Goal: Information Seeking & Learning: Learn about a topic

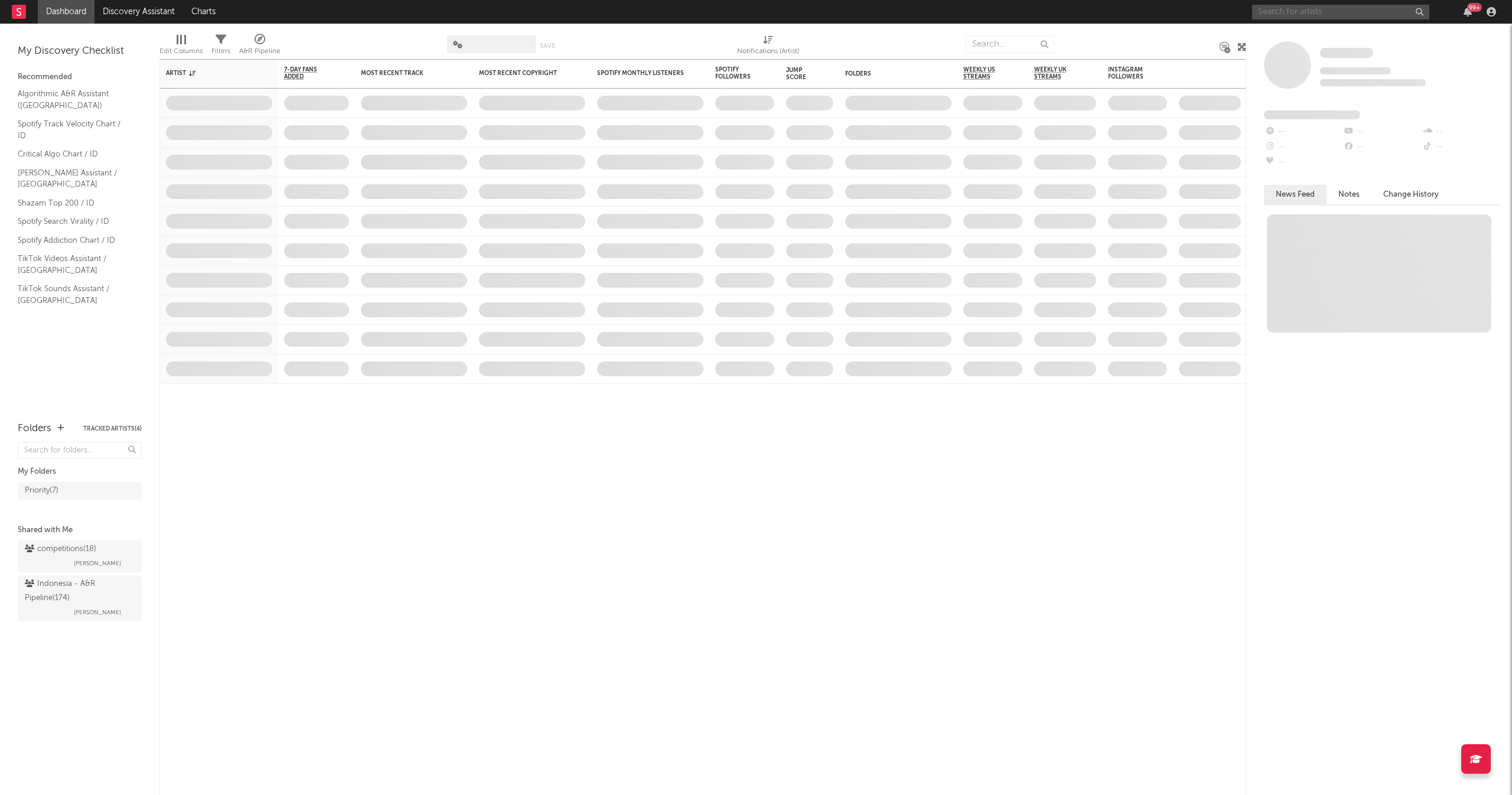
click at [1322, 7] on input "text" at bounding box center [1340, 12] width 177 height 15
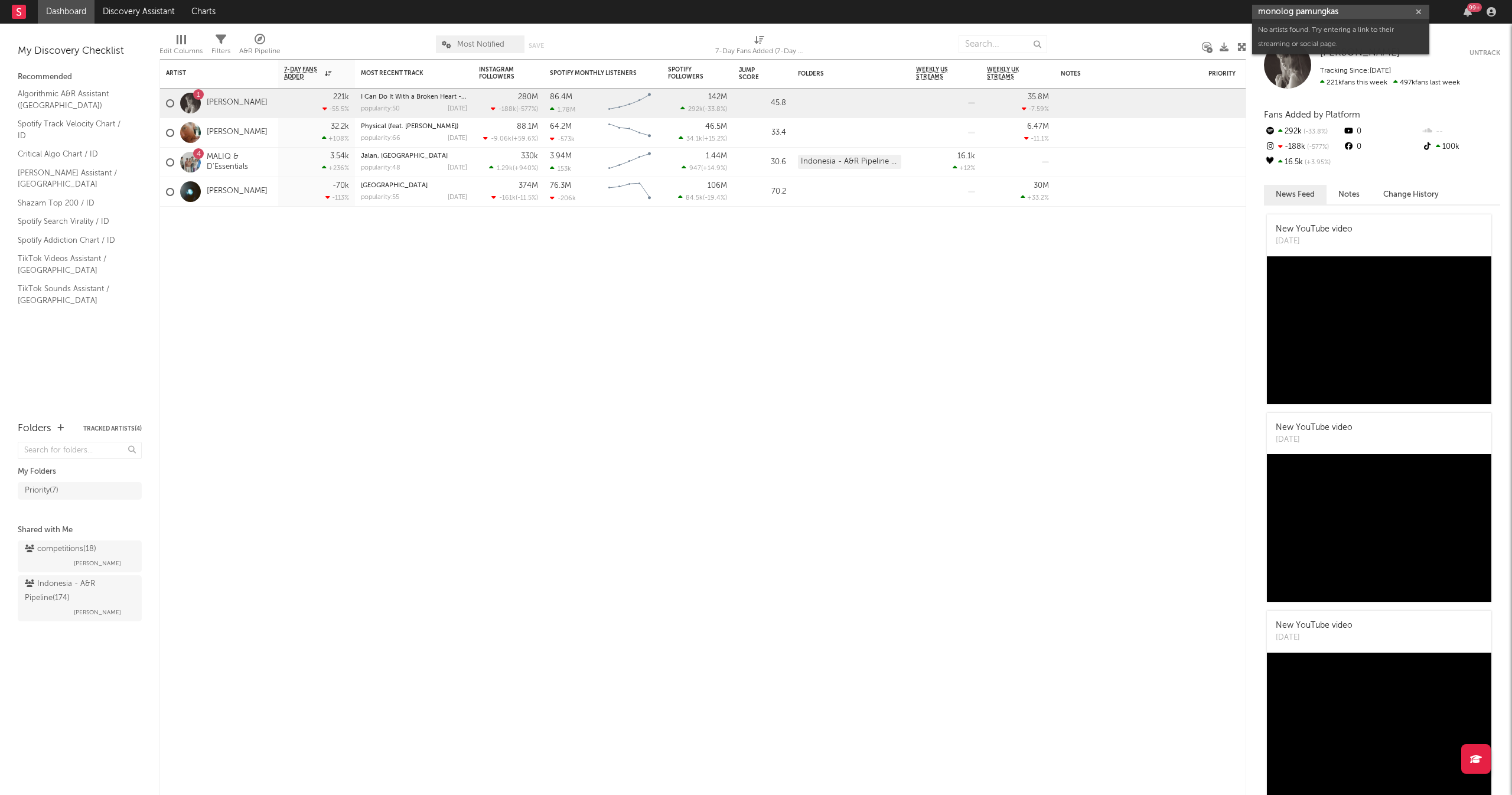
drag, startPoint x: 1352, startPoint y: 12, endPoint x: 1297, endPoint y: 12, distance: 55.0
click at [1297, 12] on input "monolog pamungkas" at bounding box center [1340, 12] width 177 height 15
drag, startPoint x: 1297, startPoint y: 12, endPoint x: 1170, endPoint y: 5, distance: 127.2
click at [1170, 5] on nav "Dashboard Discovery Assistant Charts monolog 99 +" at bounding box center [756, 12] width 1512 height 24
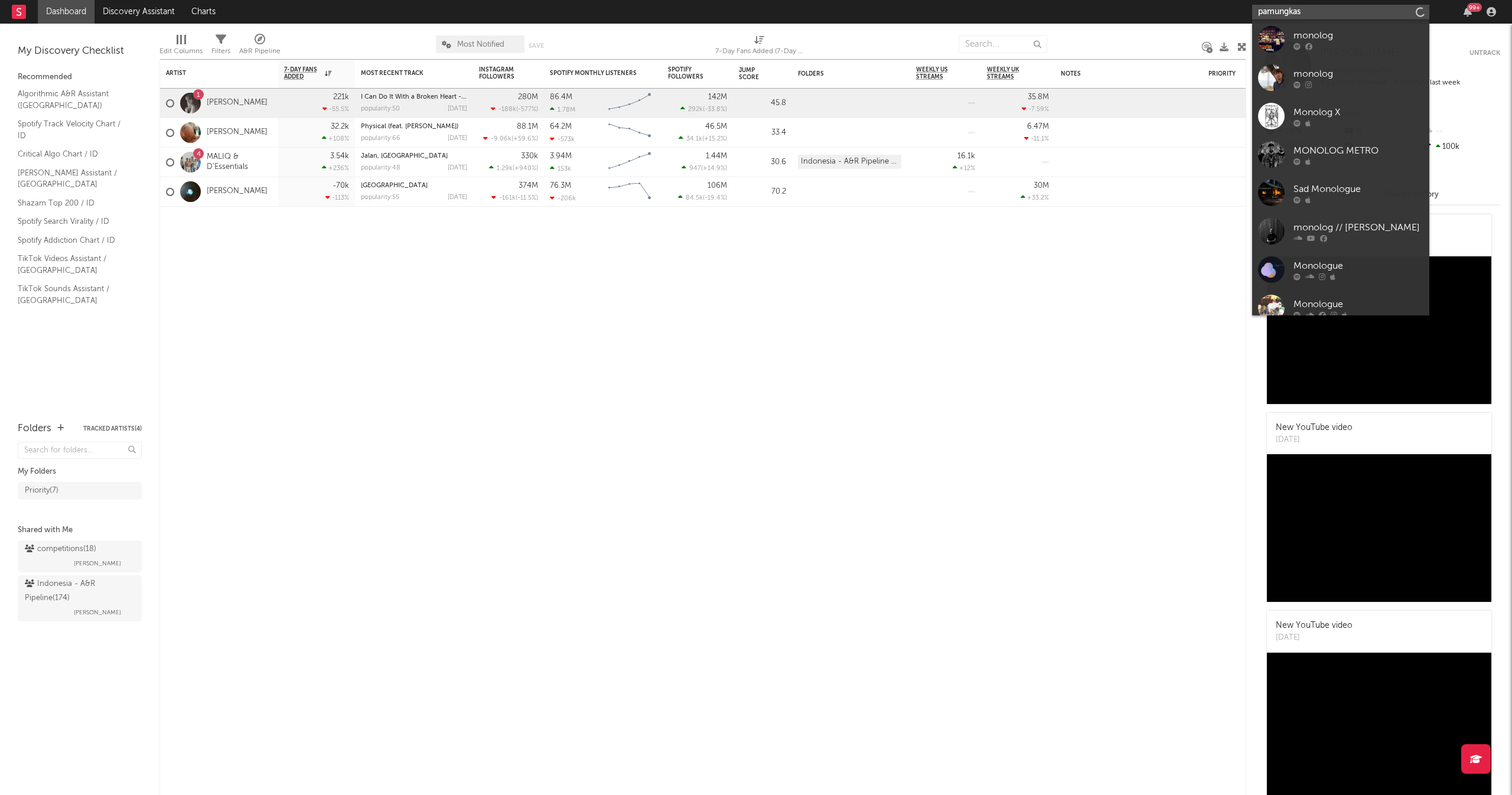
type input "pamungkas"
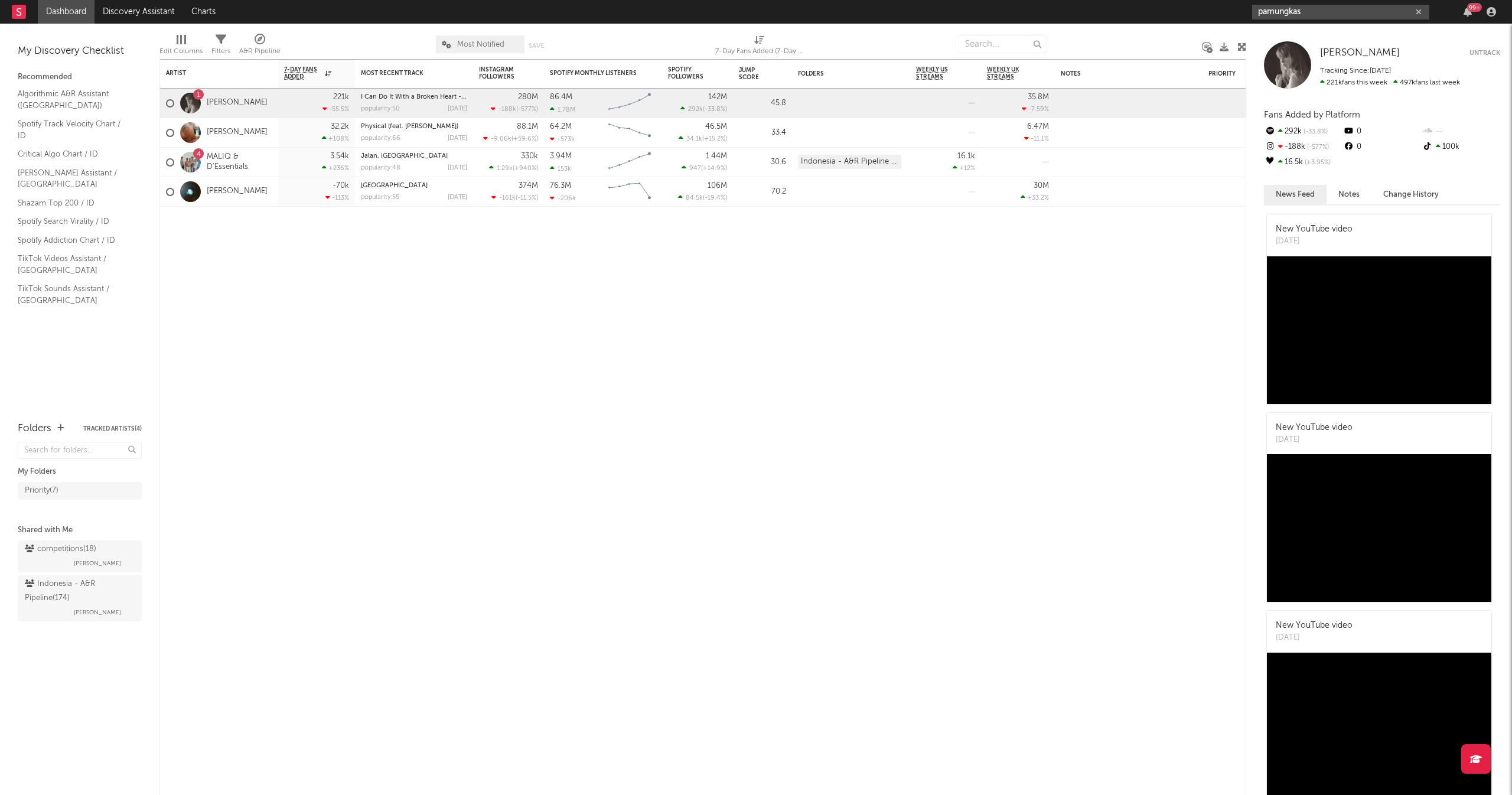
click at [1340, 14] on input "pamungkas" at bounding box center [1340, 12] width 177 height 15
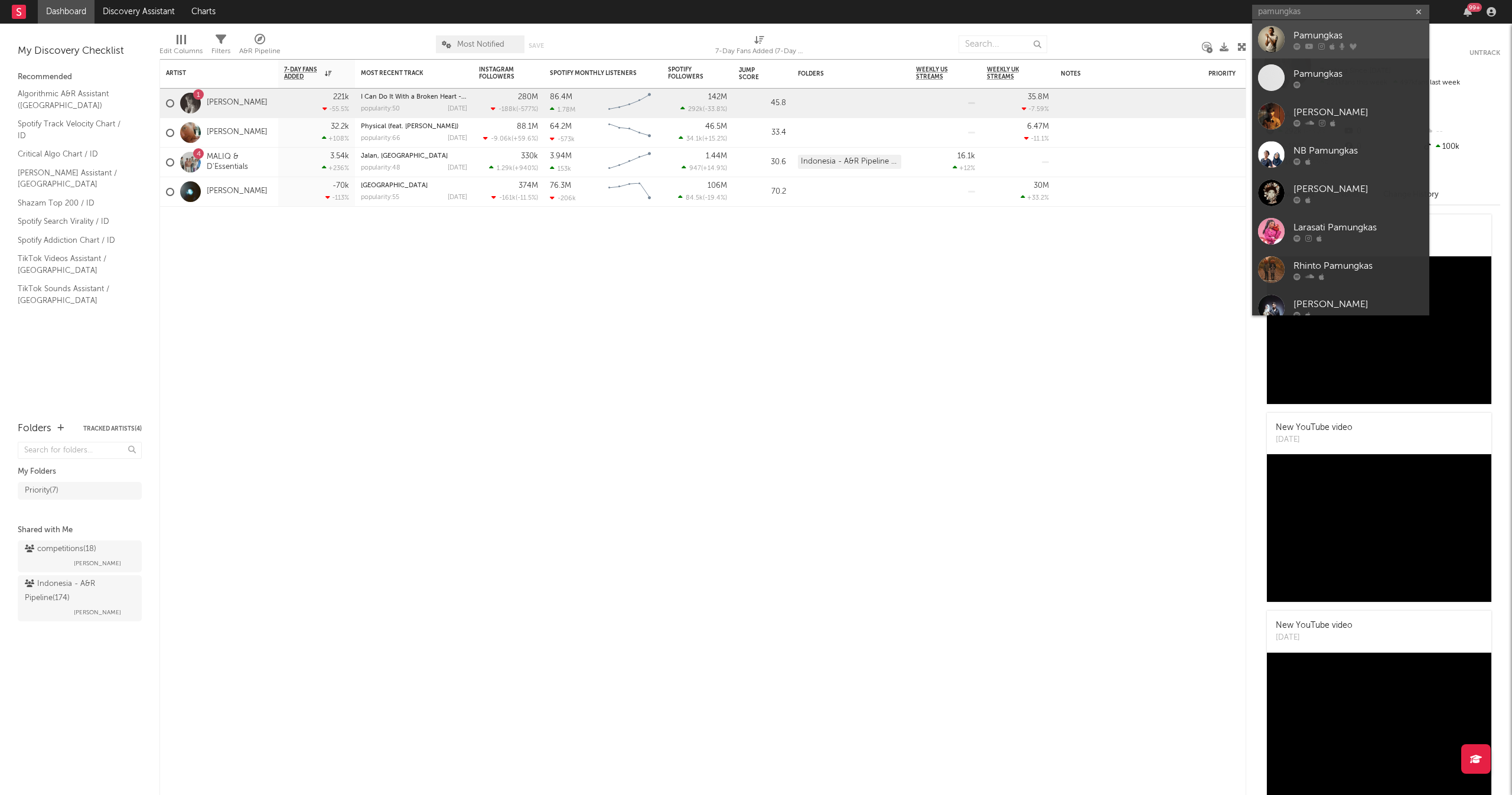
click at [1335, 50] on link "Pamungkas" at bounding box center [1340, 39] width 177 height 39
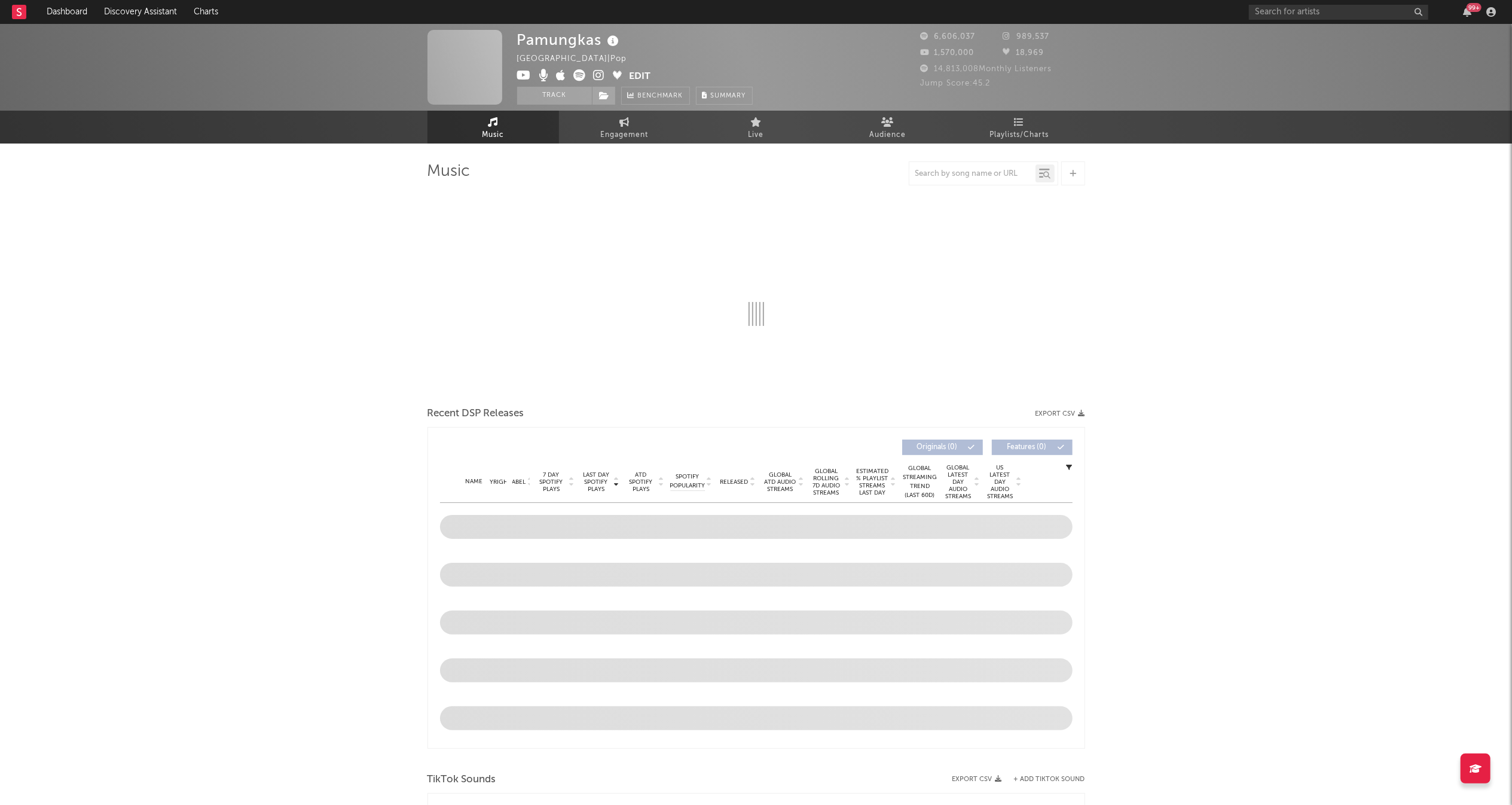
select select "6m"
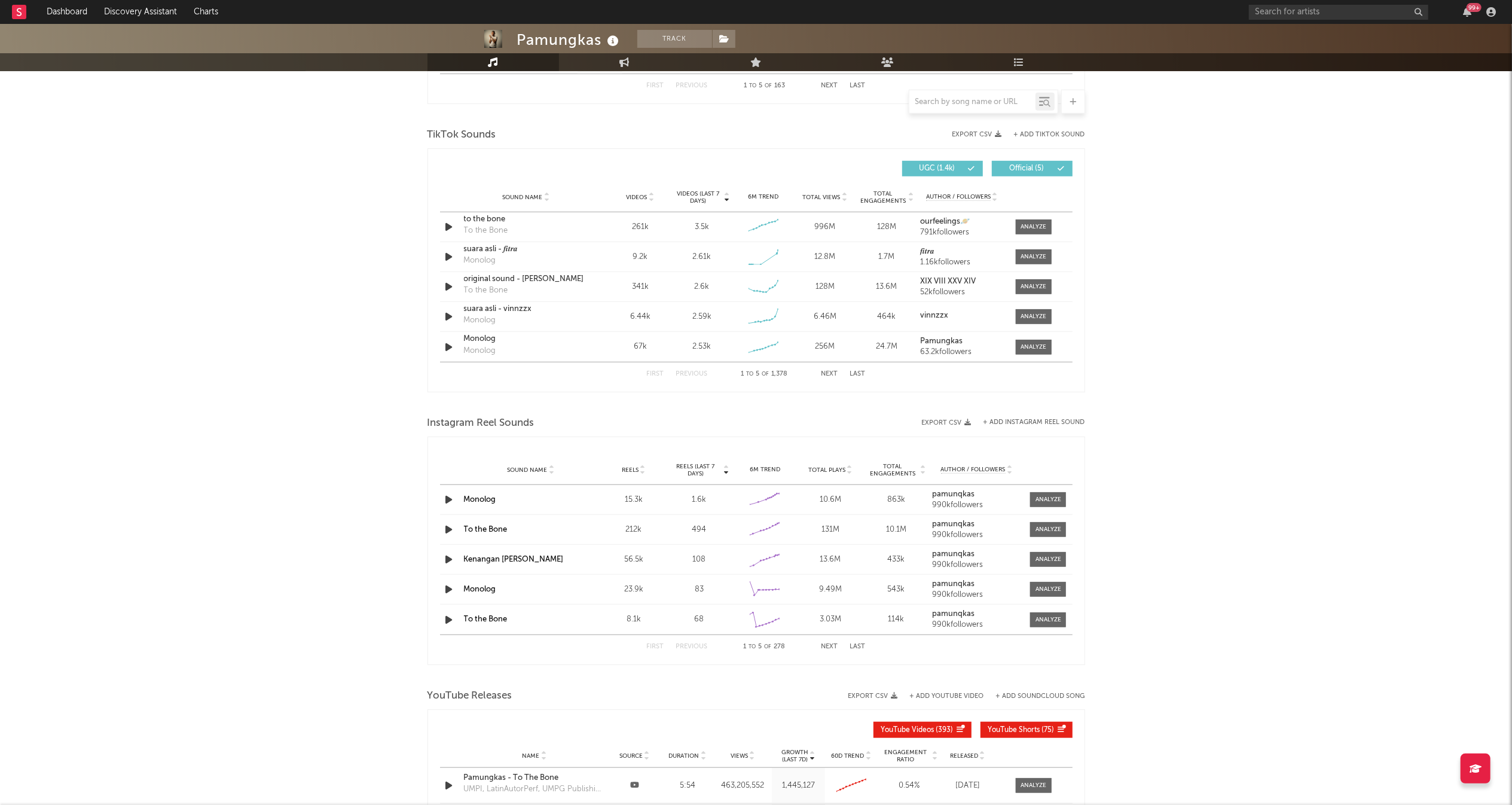
scroll to position [760, 0]
click at [1035, 354] on div at bounding box center [1034, 349] width 26 height 9
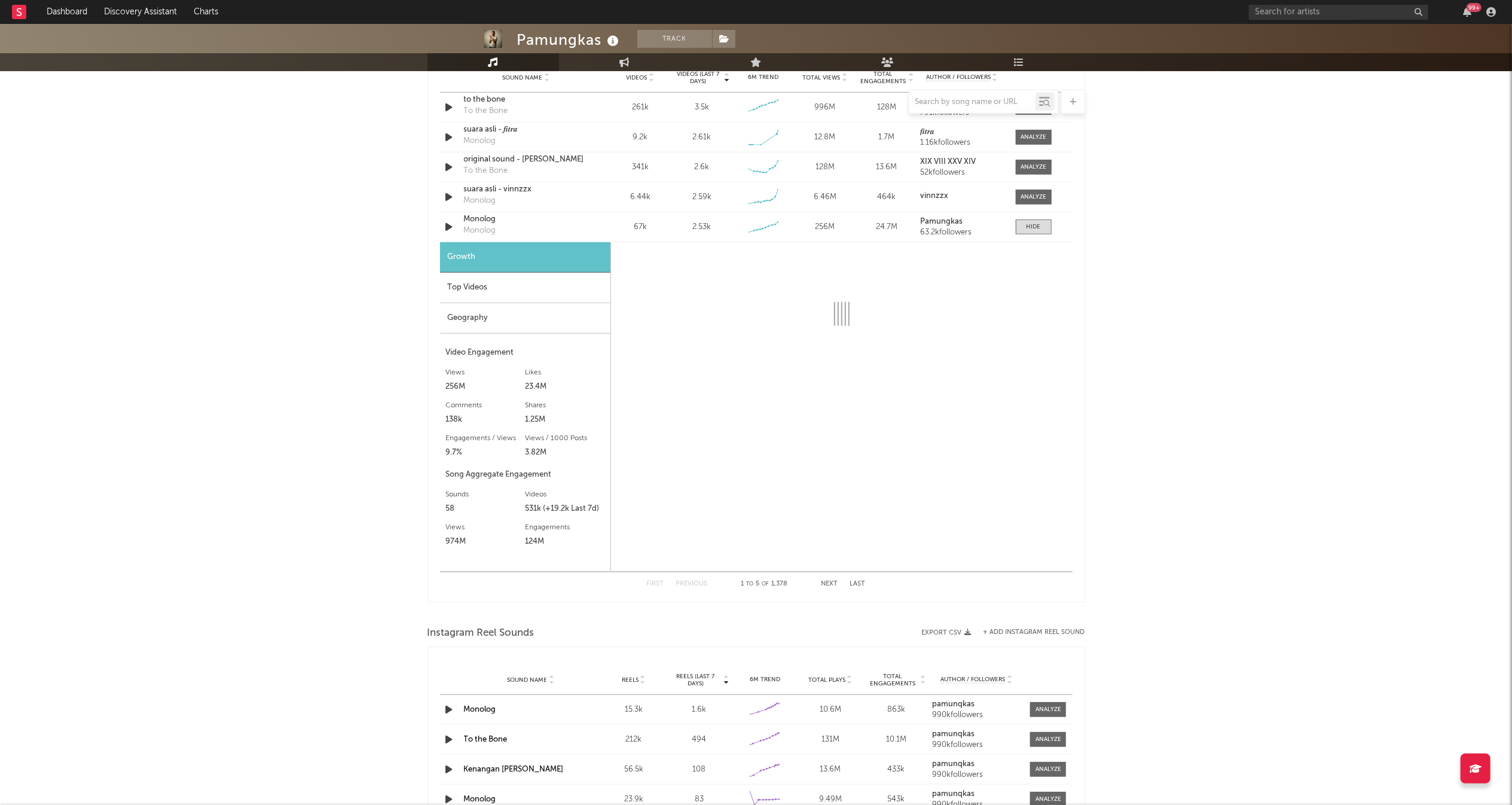
scroll to position [880, 0]
select select "6m"
